Goal: Task Accomplishment & Management: Manage account settings

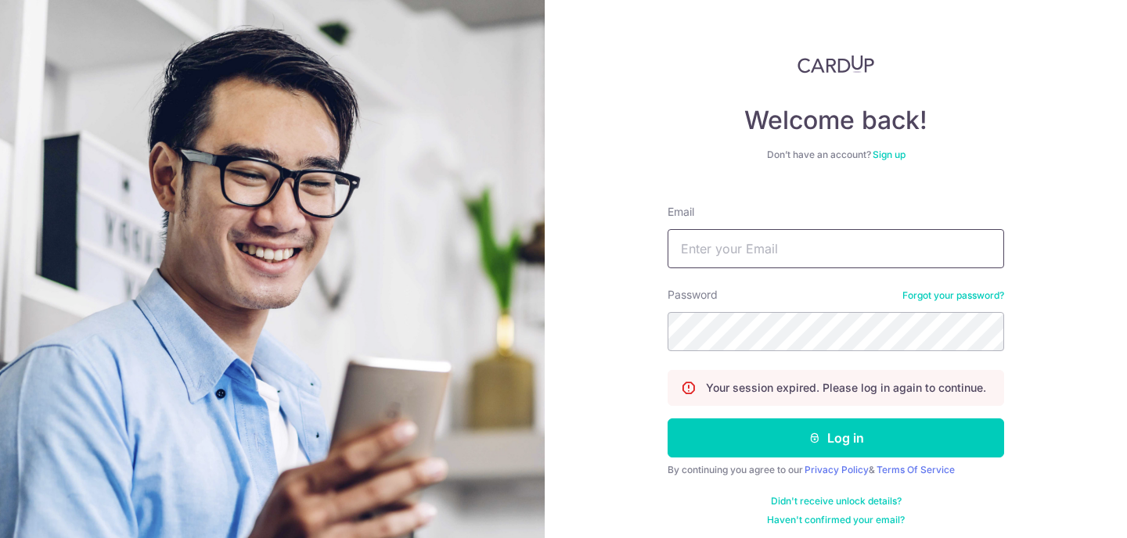
click at [784, 244] on input "Email" at bounding box center [835, 248] width 336 height 39
type input "[PERSON_NAME][EMAIL_ADDRESS][DOMAIN_NAME]"
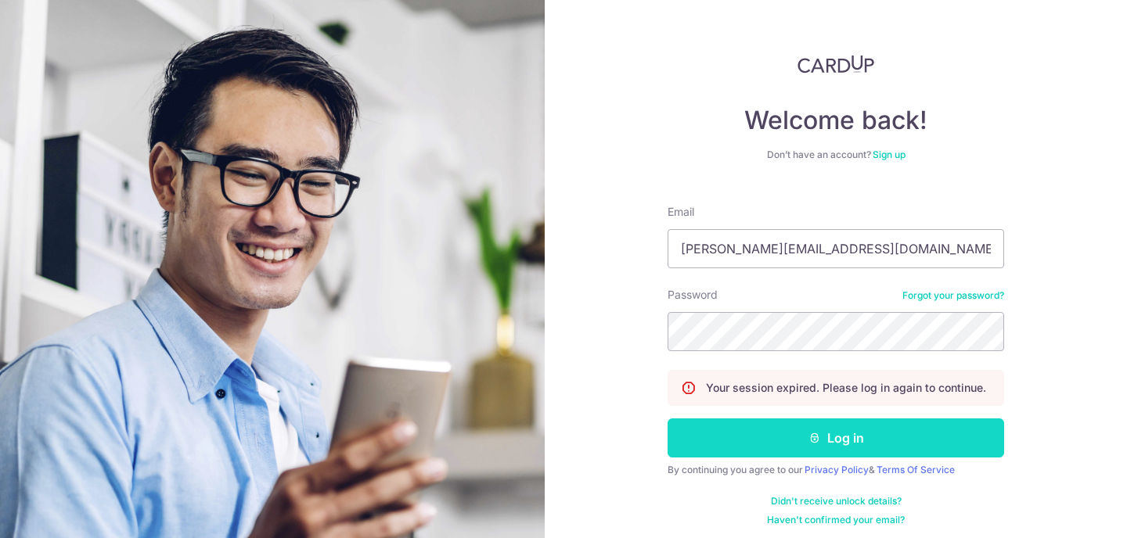
click at [801, 436] on button "Log in" at bounding box center [835, 438] width 336 height 39
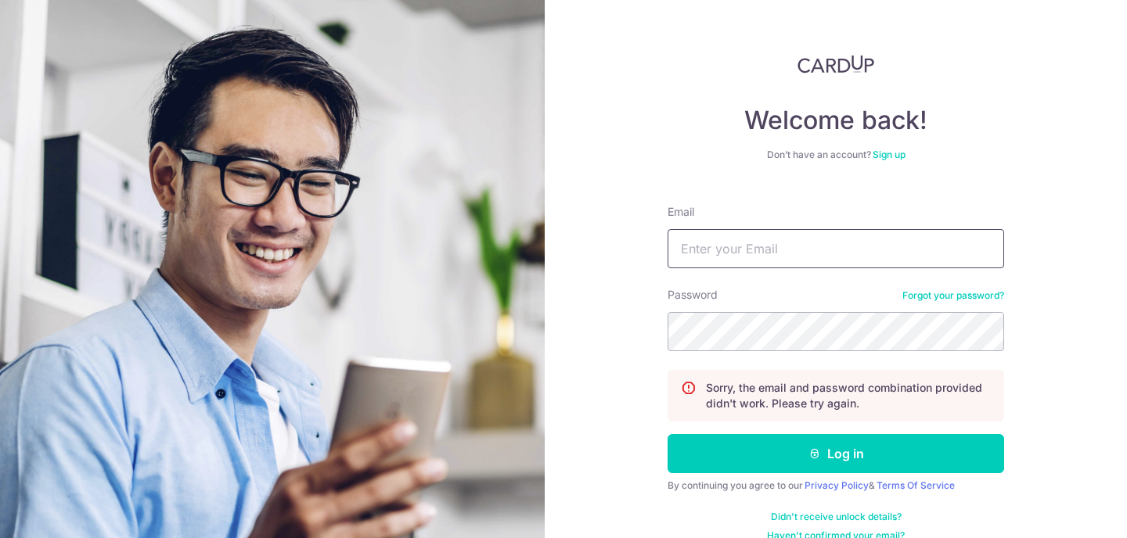
click at [795, 247] on input "Email" at bounding box center [835, 248] width 336 height 39
type input "[PERSON_NAME][EMAIL_ADDRESS][DOMAIN_NAME]"
click at [667, 434] on button "Log in" at bounding box center [835, 453] width 336 height 39
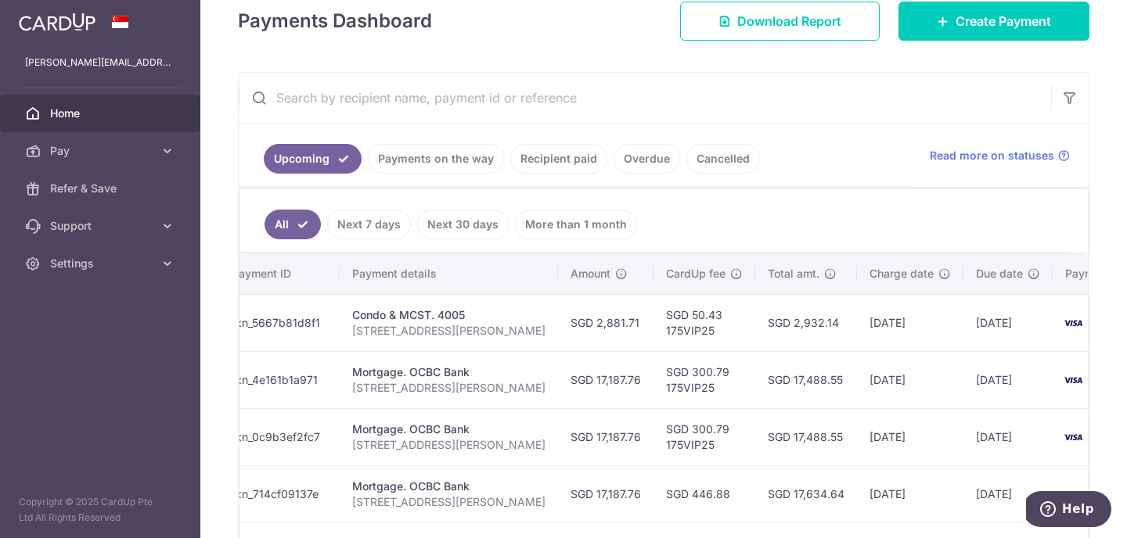
scroll to position [236, 0]
